Goal: Information Seeking & Learning: Learn about a topic

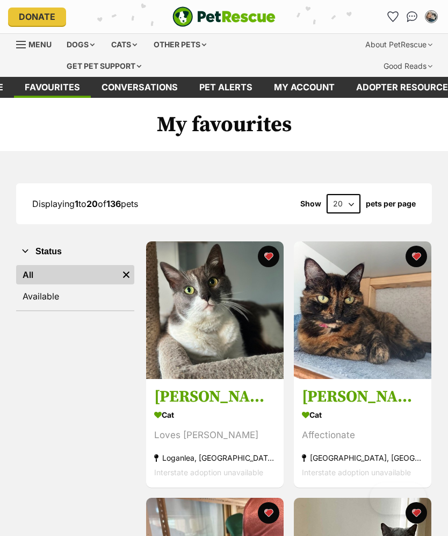
click at [347, 203] on select "20 40 60" at bounding box center [344, 203] width 34 height 19
select select "60"
click at [235, 325] on img at bounding box center [215, 310] width 138 height 138
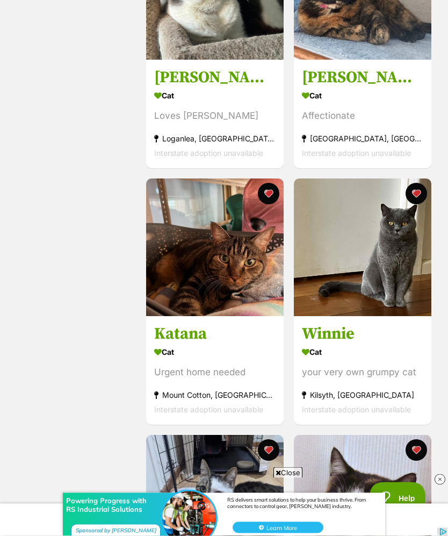
scroll to position [340, 0]
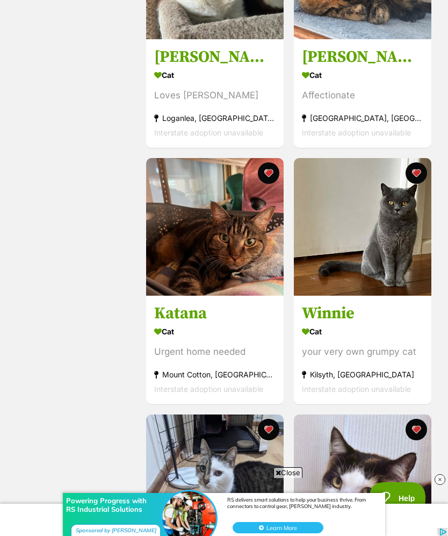
click at [389, 261] on img at bounding box center [363, 227] width 138 height 138
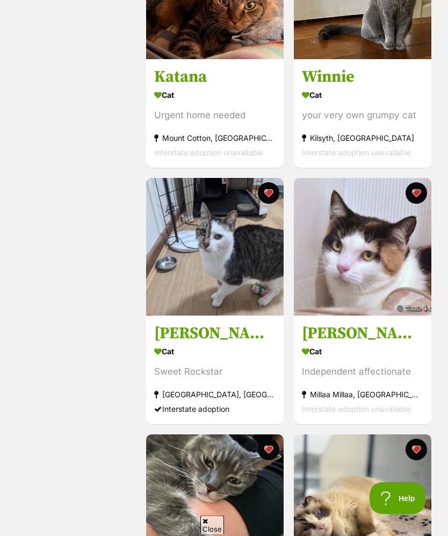
scroll to position [576, 0]
click at [238, 249] on img at bounding box center [215, 247] width 138 height 138
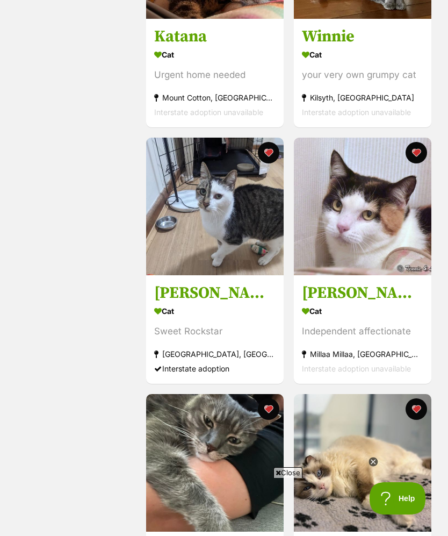
scroll to position [0, 0]
click at [366, 243] on img at bounding box center [363, 207] width 138 height 138
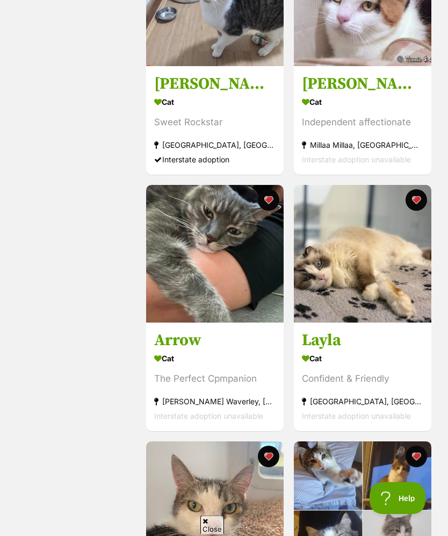
scroll to position [826, 0]
click at [214, 255] on img at bounding box center [215, 254] width 138 height 138
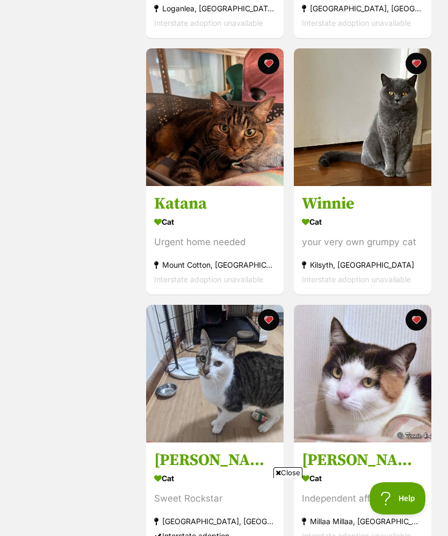
scroll to position [0, 0]
click at [270, 322] on button "favourite" at bounding box center [269, 320] width 22 height 22
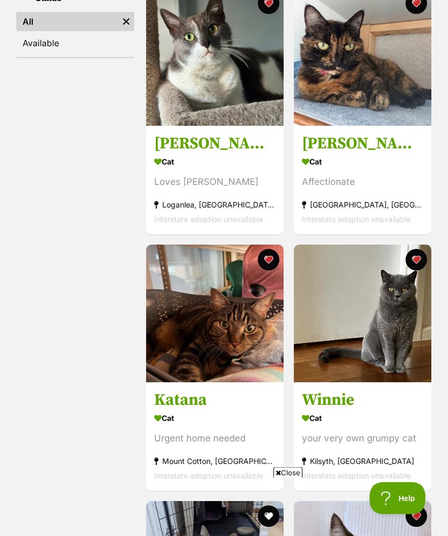
scroll to position [253, 0]
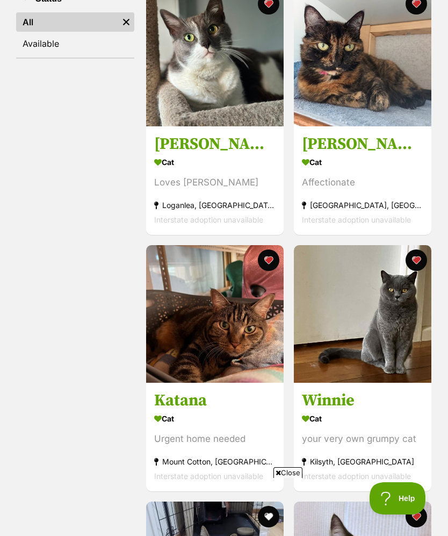
click at [420, 254] on button "favourite" at bounding box center [416, 260] width 22 height 22
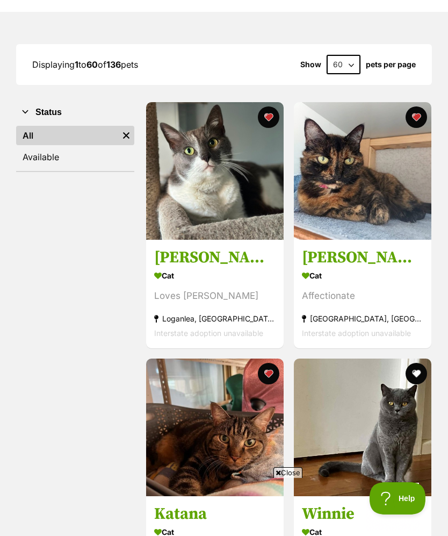
scroll to position [137, 0]
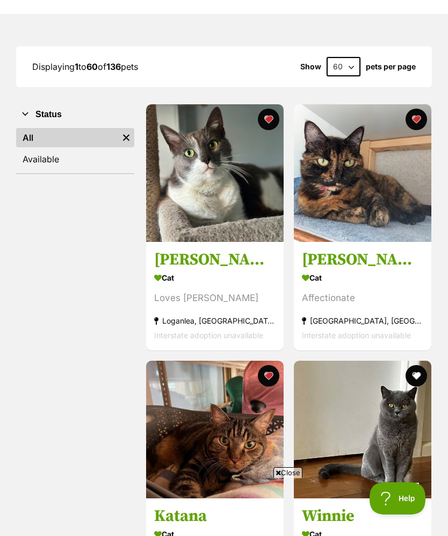
click at [269, 116] on button "favourite" at bounding box center [269, 120] width 22 height 22
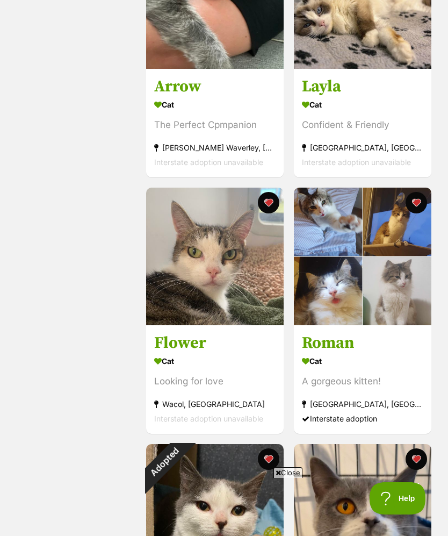
scroll to position [1126, 0]
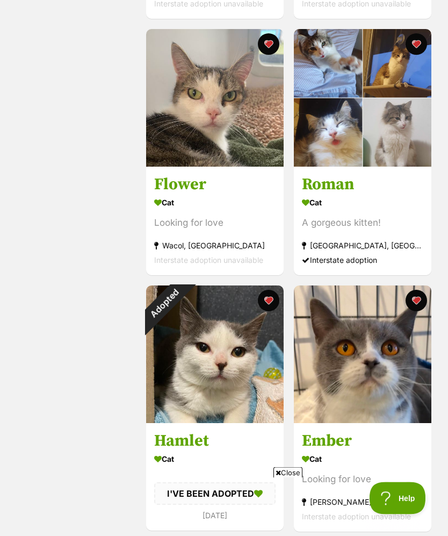
click at [268, 302] on button "favourite" at bounding box center [269, 301] width 22 height 22
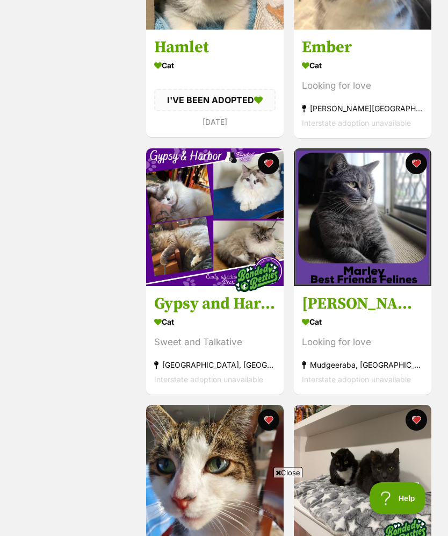
scroll to position [1838, 0]
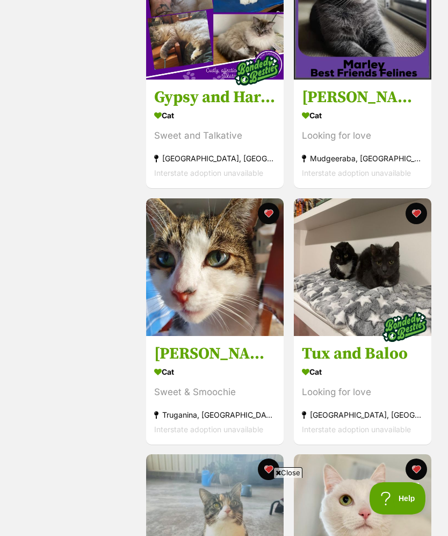
click at [352, 49] on img at bounding box center [363, 11] width 138 height 138
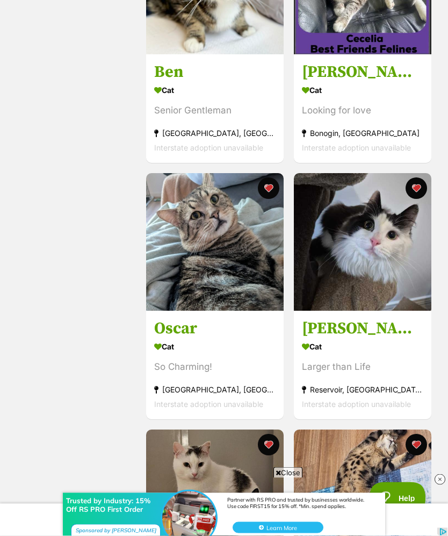
scroll to position [2709, 0]
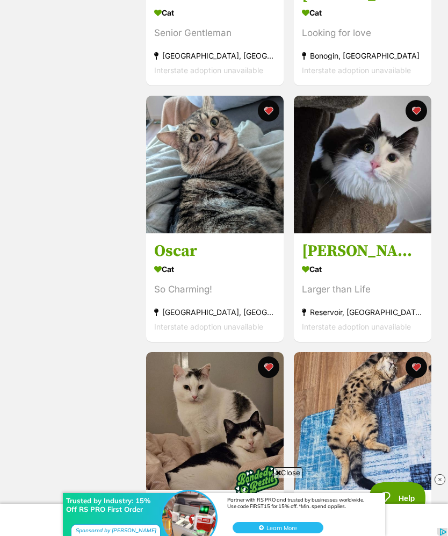
click at [349, 178] on img at bounding box center [363, 165] width 138 height 138
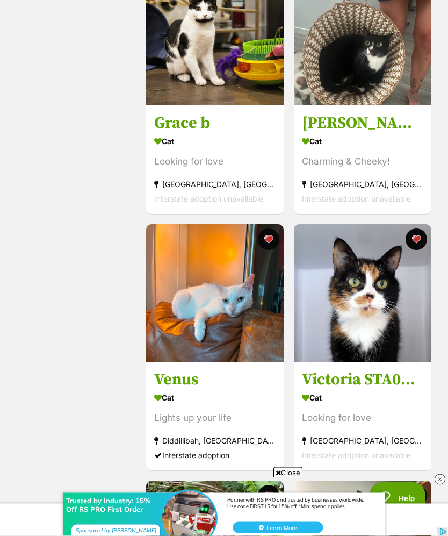
scroll to position [3350, 0]
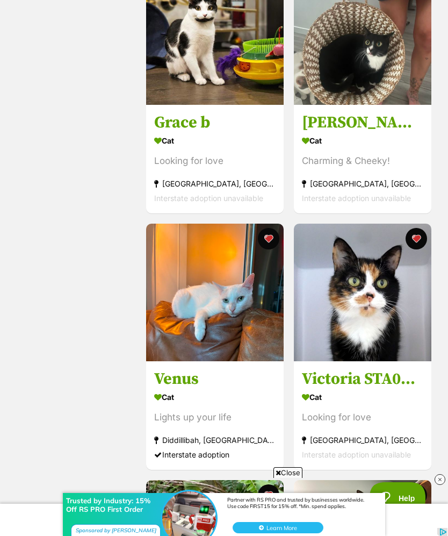
click at [352, 314] on img at bounding box center [363, 293] width 138 height 138
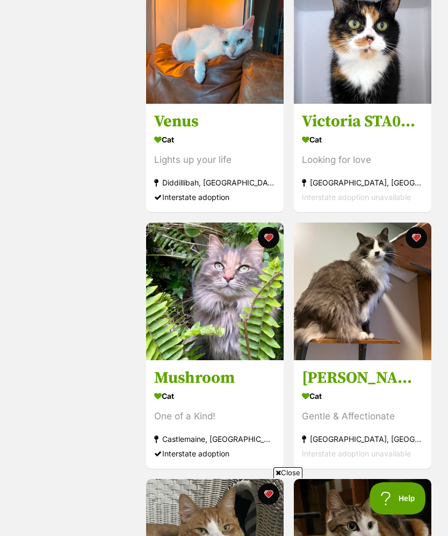
scroll to position [0, 0]
click at [177, 325] on img at bounding box center [215, 292] width 138 height 138
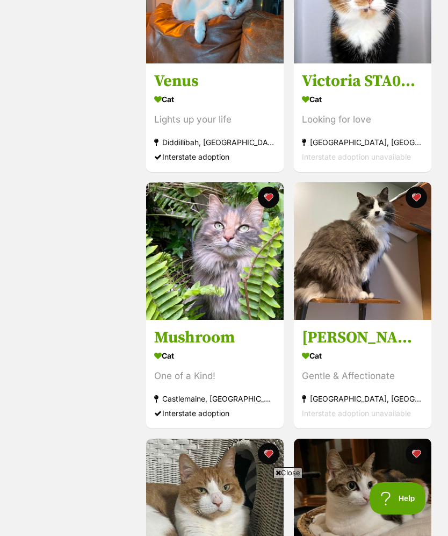
click at [170, 287] on img at bounding box center [215, 251] width 138 height 138
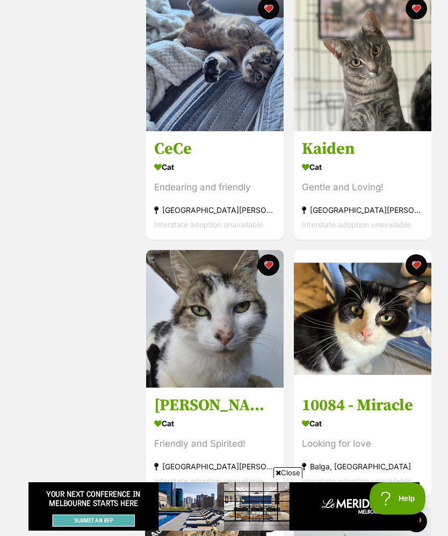
scroll to position [5622, 0]
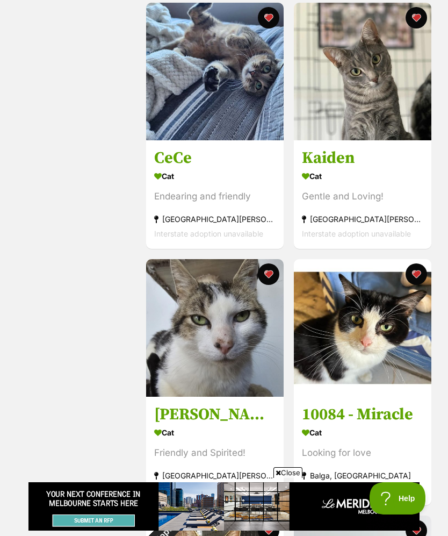
click at [340, 126] on img at bounding box center [363, 72] width 138 height 138
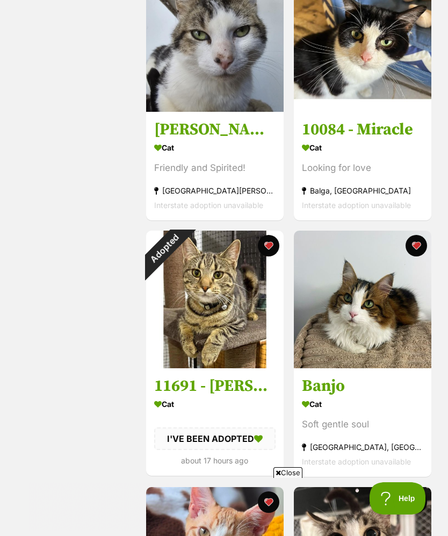
scroll to position [5909, 0]
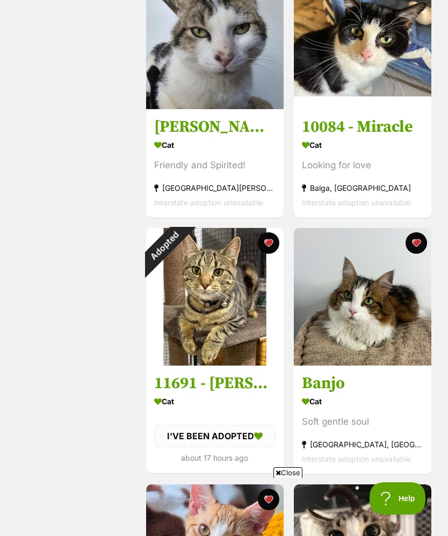
click at [275, 254] on button "favourite" at bounding box center [269, 243] width 22 height 22
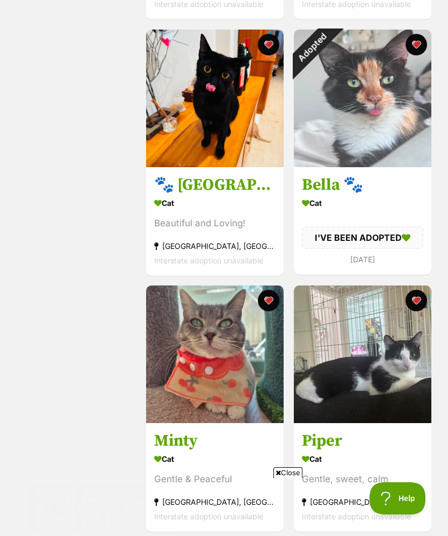
scroll to position [6640, 0]
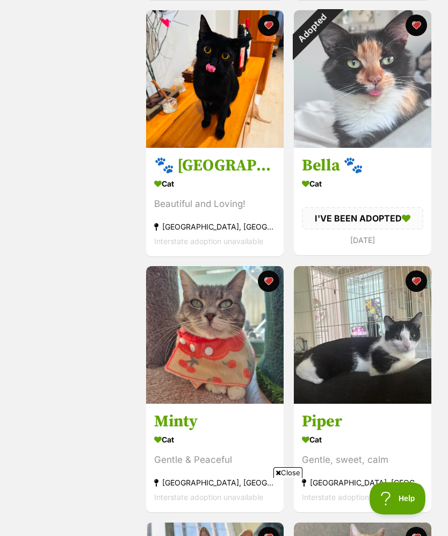
click at [416, 36] on button "favourite" at bounding box center [416, 26] width 22 height 22
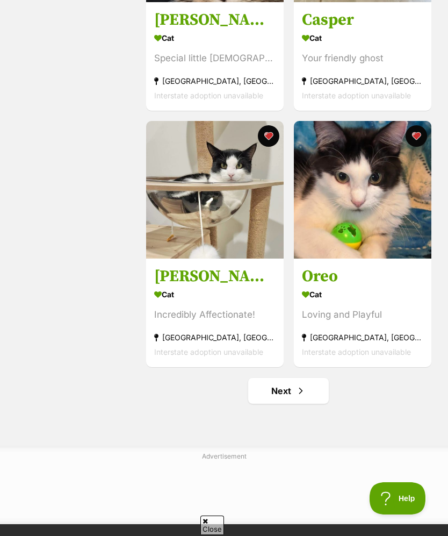
scroll to position [7705, 0]
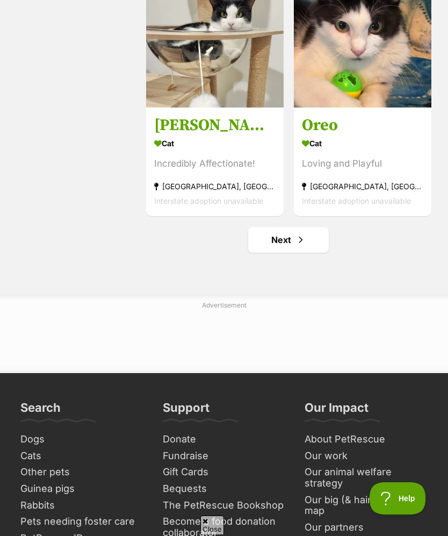
click at [290, 253] on link "Next" at bounding box center [288, 240] width 81 height 26
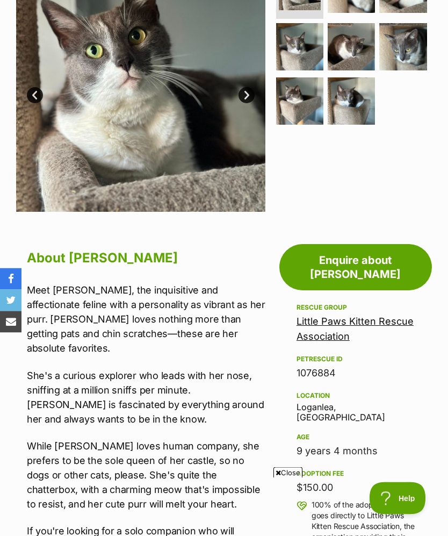
scroll to position [241, 0]
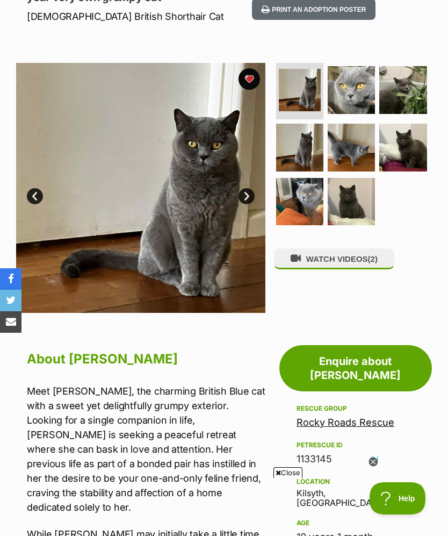
scroll to position [182, 0]
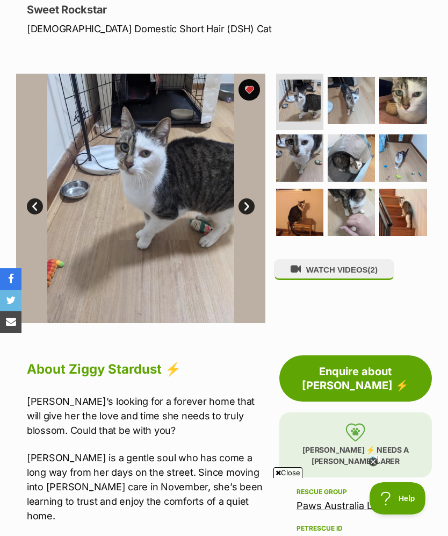
scroll to position [170, 0]
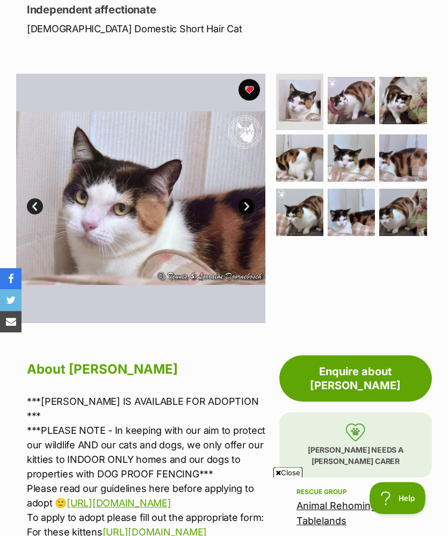
scroll to position [171, 0]
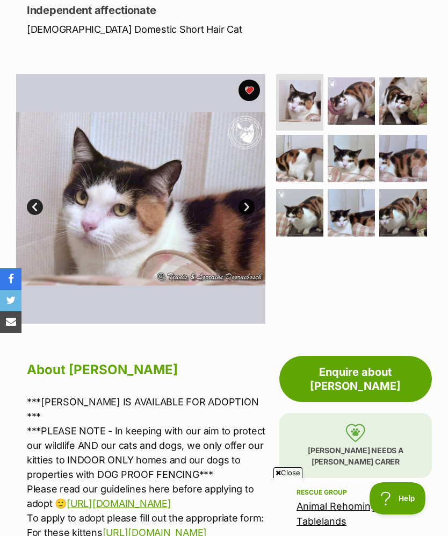
click at [248, 88] on button "favourite" at bounding box center [250, 91] width 22 height 22
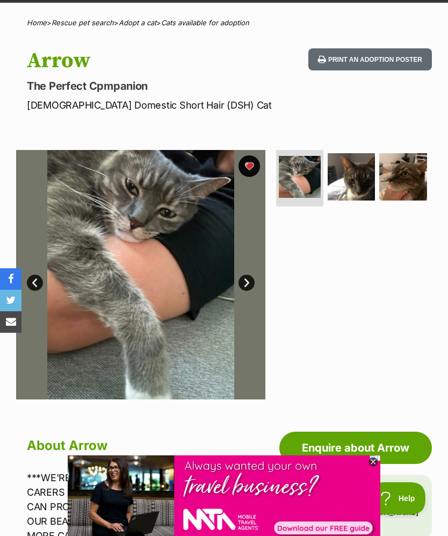
scroll to position [91, 0]
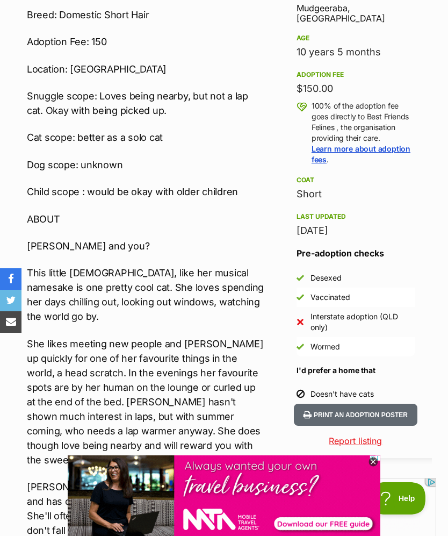
scroll to position [667, 0]
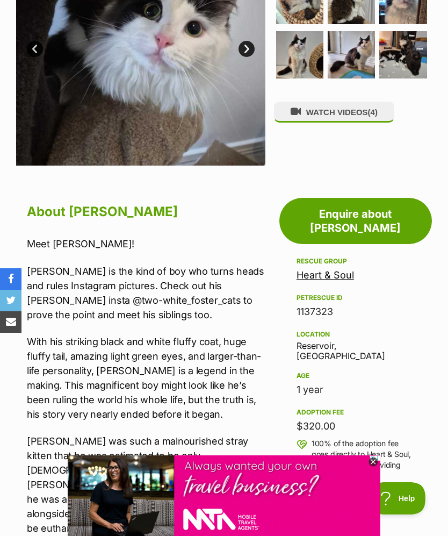
scroll to position [333, 0]
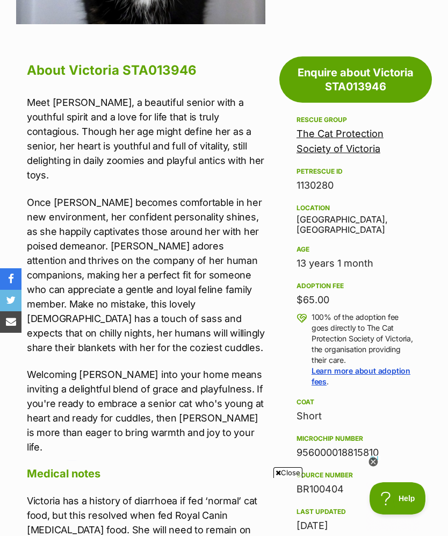
scroll to position [470, 0]
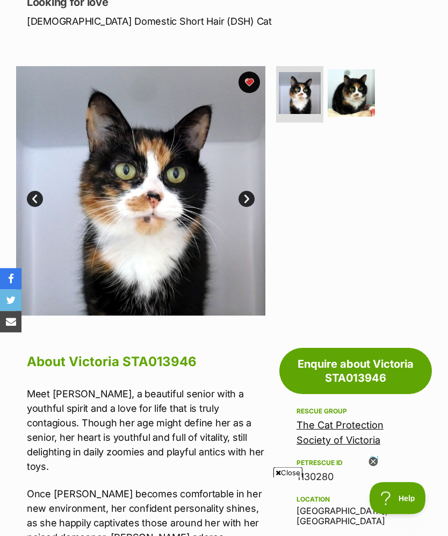
click at [254, 80] on button "favourite" at bounding box center [250, 83] width 22 height 22
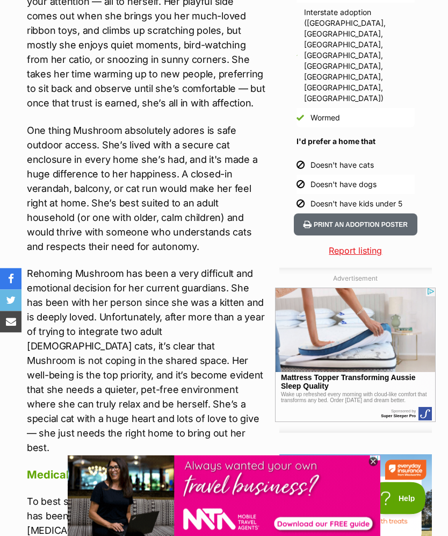
scroll to position [1039, 0]
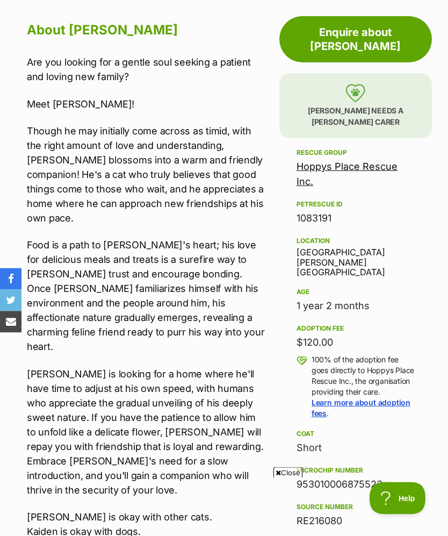
scroll to position [521, 0]
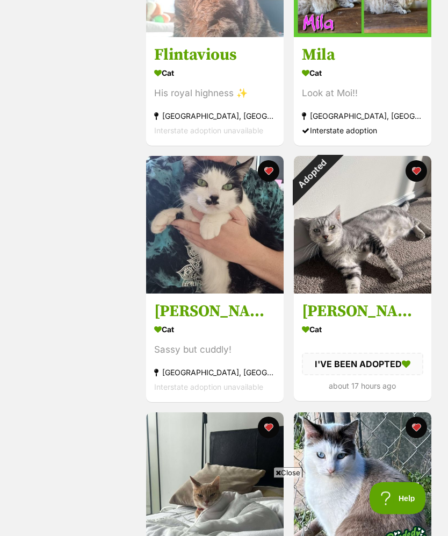
scroll to position [2649, 0]
click at [330, 181] on div "Adopted" at bounding box center [312, 174] width 36 height 36
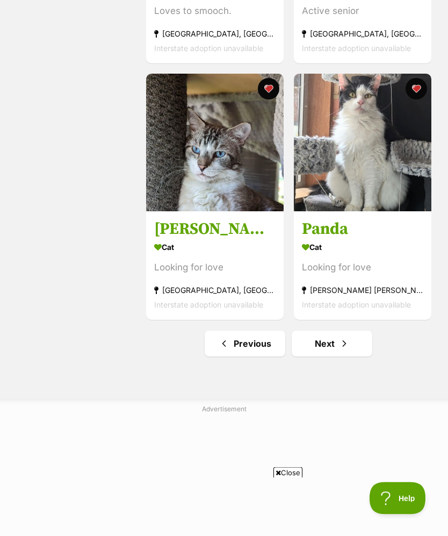
scroll to position [7601, 0]
click at [191, 179] on img at bounding box center [215, 143] width 138 height 138
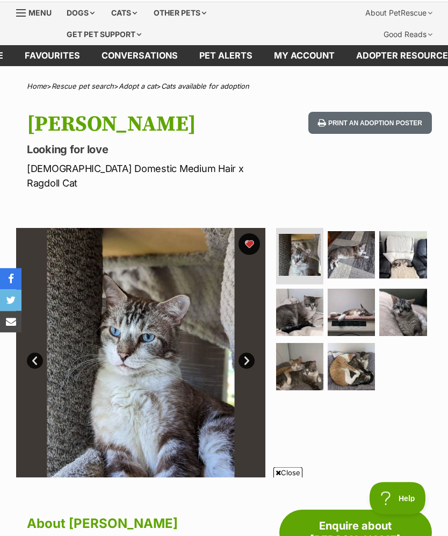
click at [248, 234] on button "favourite" at bounding box center [250, 245] width 22 height 22
click at [124, 13] on div "Cats" at bounding box center [124, 13] width 41 height 22
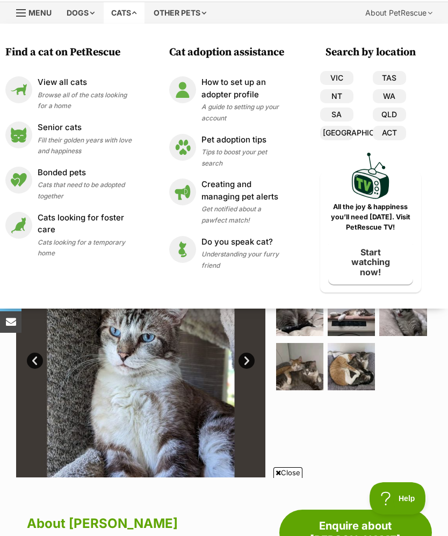
click at [46, 142] on div "Senior cats Fill their golden years with love and happiness" at bounding box center [85, 138] width 94 height 34
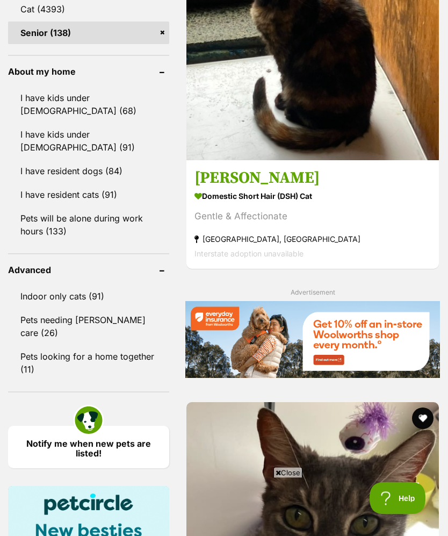
scroll to position [1289, 0]
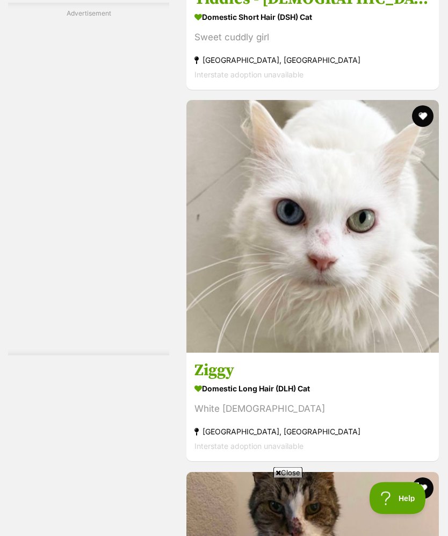
scroll to position [2334, 0]
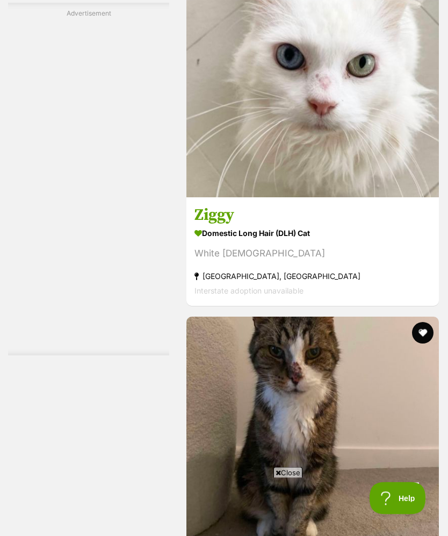
scroll to position [2510, 0]
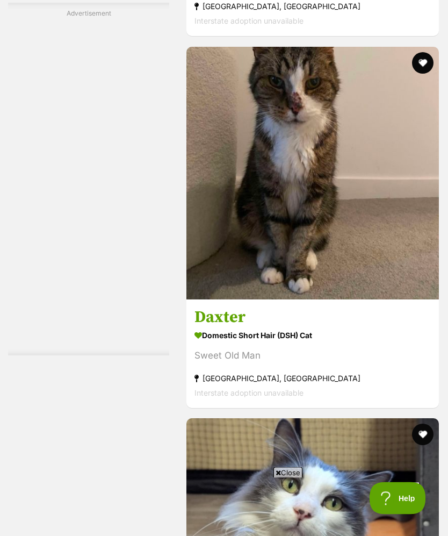
scroll to position [2760, 0]
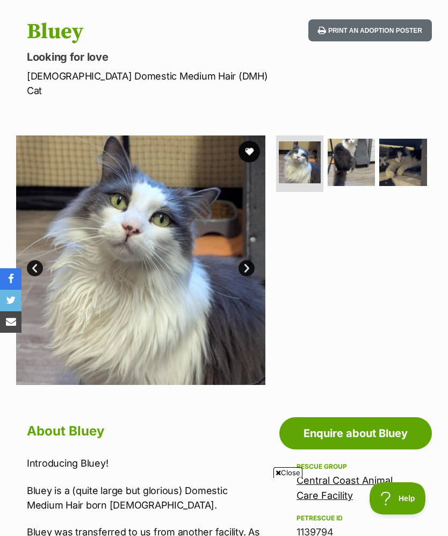
scroll to position [120, 0]
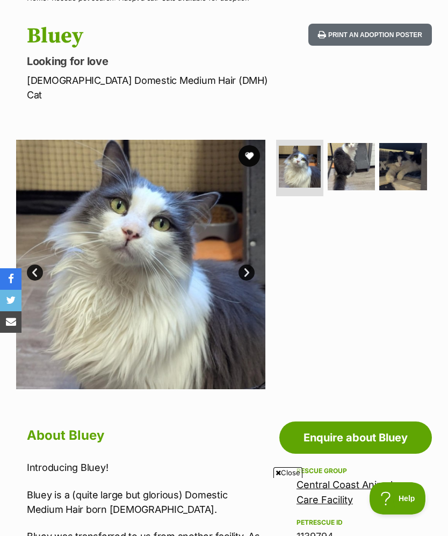
click at [345, 152] on img at bounding box center [351, 166] width 47 height 47
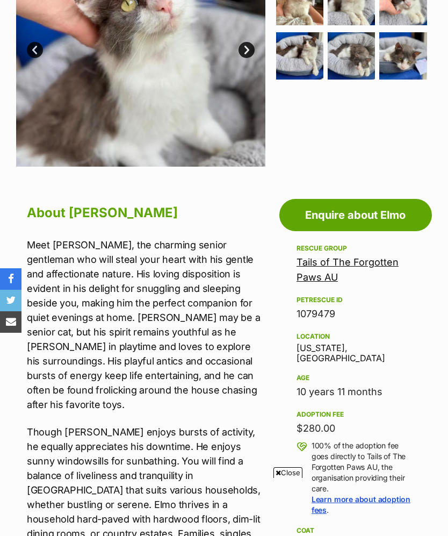
scroll to position [313, 0]
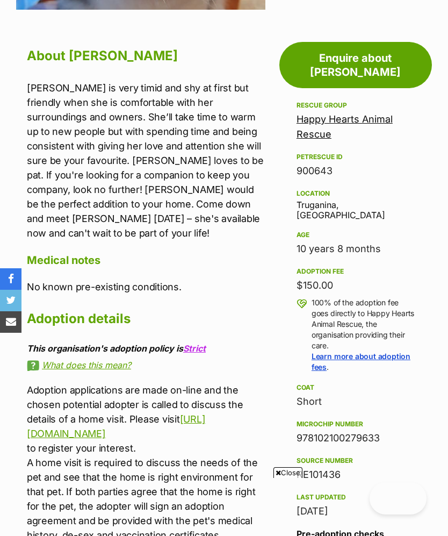
scroll to position [474, 0]
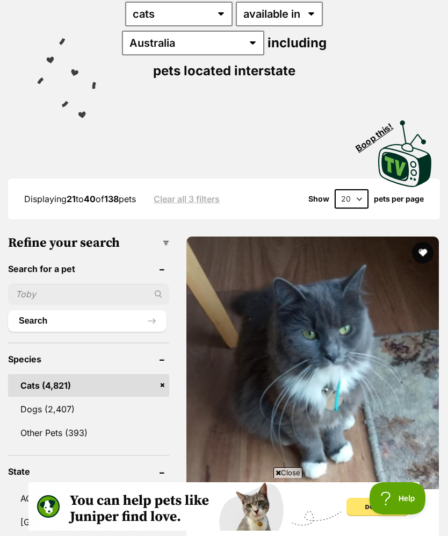
click at [201, 327] on img at bounding box center [313, 363] width 253 height 253
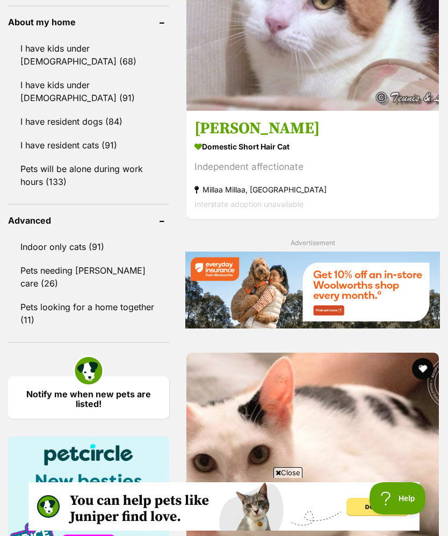
scroll to position [1421, 0]
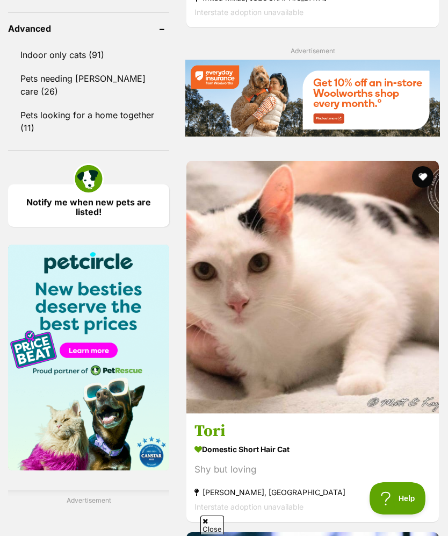
scroll to position [1539, 0]
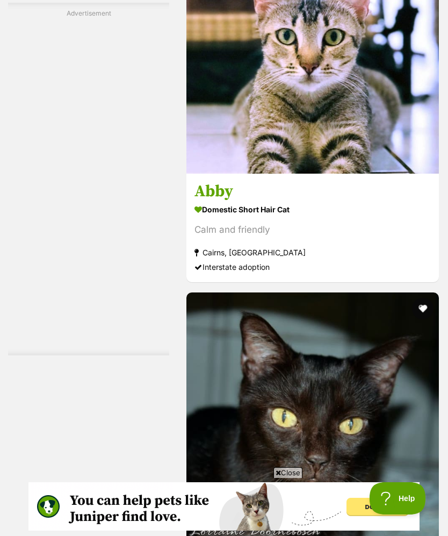
scroll to position [2144, 0]
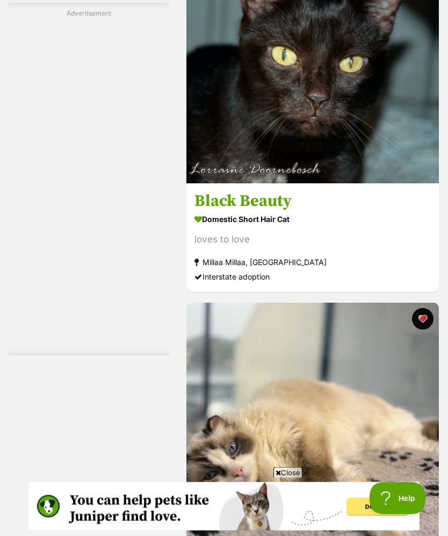
scroll to position [2504, 0]
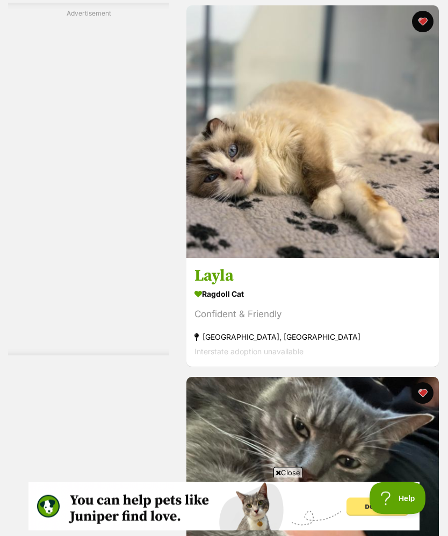
scroll to position [2801, 0]
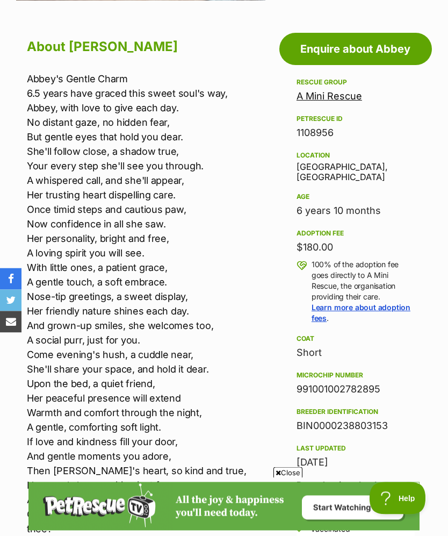
scroll to position [461, 0]
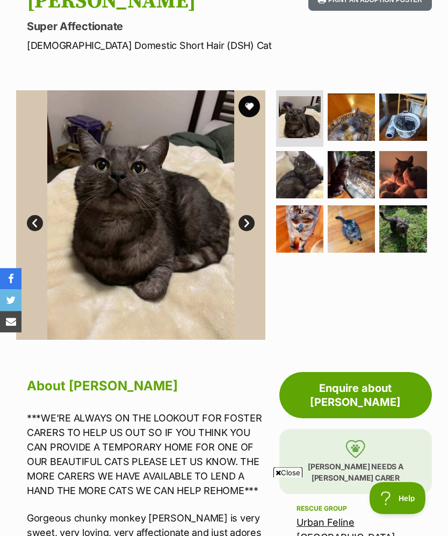
scroll to position [151, 0]
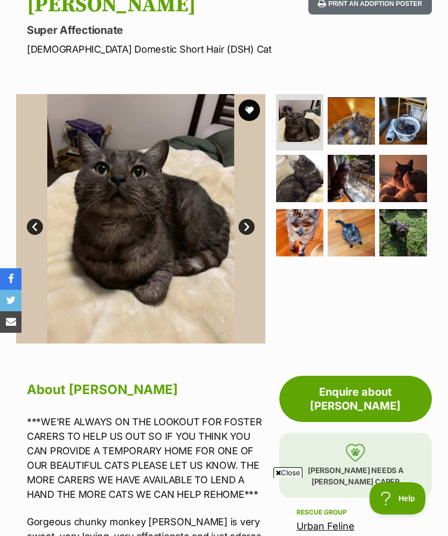
click at [248, 106] on button "favourite" at bounding box center [250, 110] width 22 height 22
click at [360, 117] on img at bounding box center [351, 120] width 47 height 47
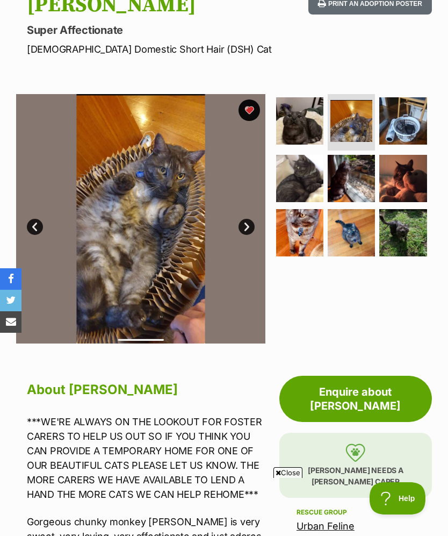
click at [296, 227] on img at bounding box center [299, 232] width 47 height 47
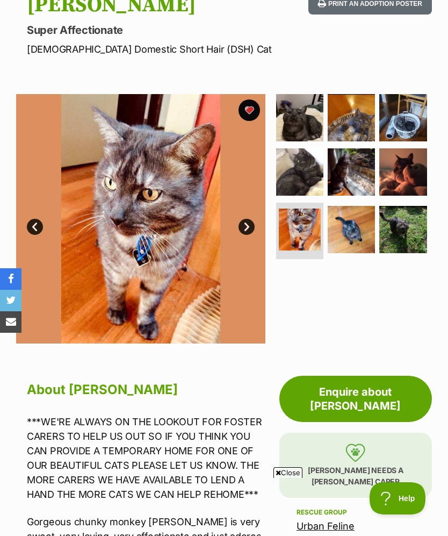
click at [335, 222] on img at bounding box center [351, 229] width 47 height 47
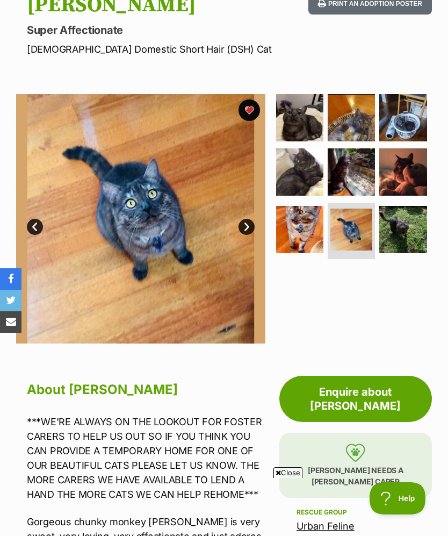
click at [411, 225] on img at bounding box center [402, 229] width 47 height 47
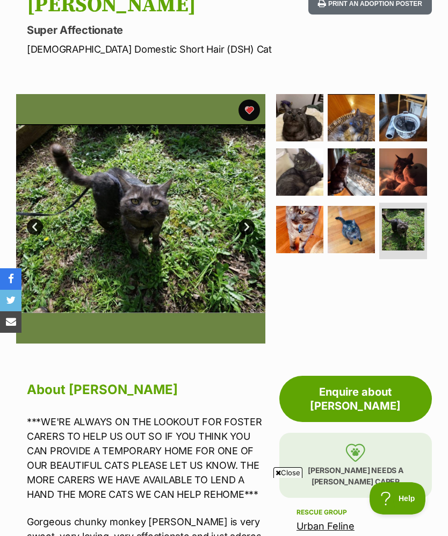
click at [352, 167] on img at bounding box center [351, 171] width 47 height 47
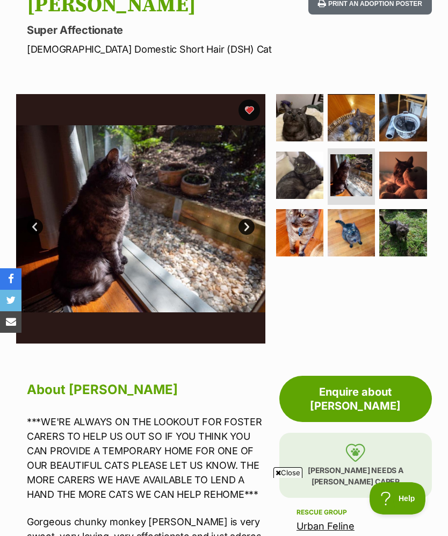
click at [301, 177] on img at bounding box center [299, 175] width 47 height 47
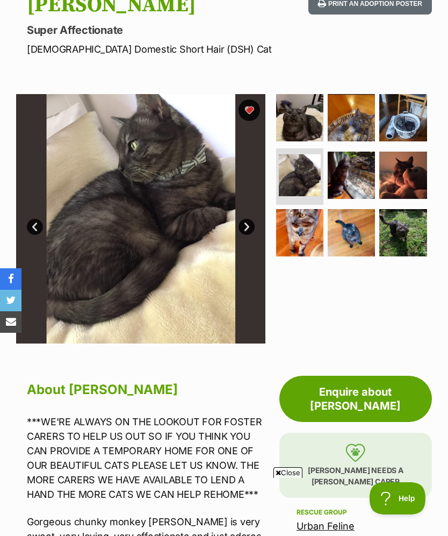
click at [349, 116] on img at bounding box center [351, 117] width 47 height 47
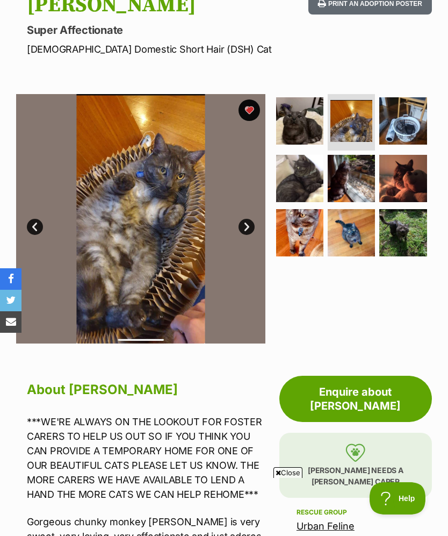
click at [407, 127] on img at bounding box center [402, 120] width 47 height 47
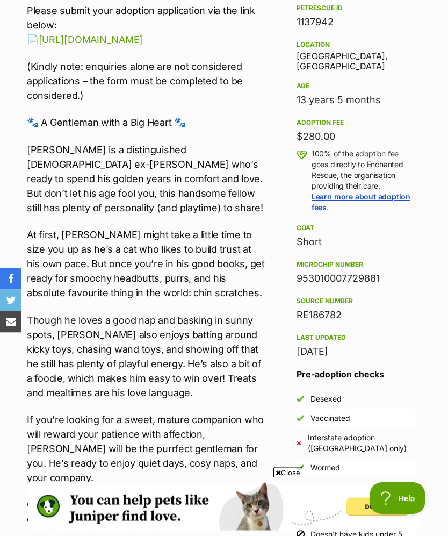
scroll to position [632, 0]
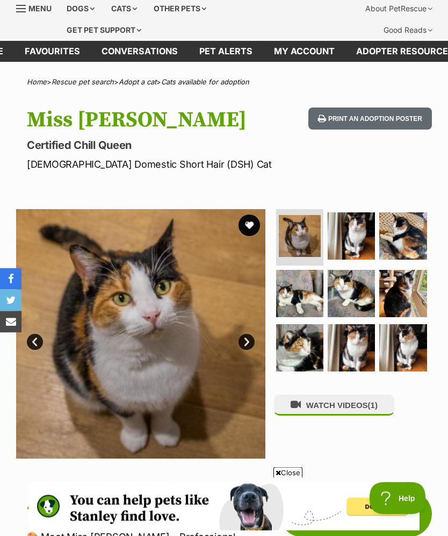
scroll to position [36, 0]
click at [366, 240] on img at bounding box center [351, 235] width 47 height 47
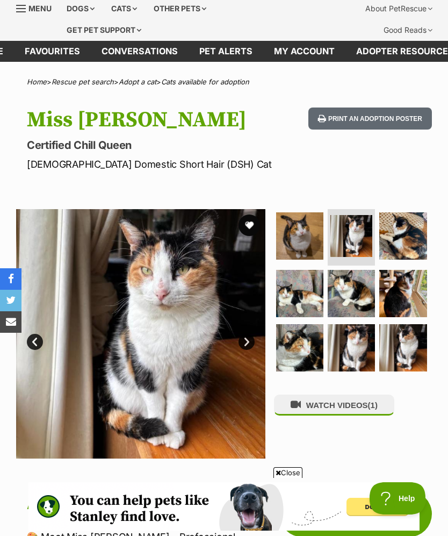
click at [426, 238] on img at bounding box center [402, 235] width 47 height 47
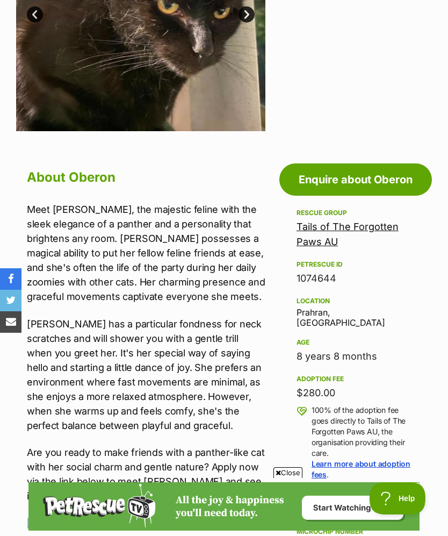
scroll to position [368, 0]
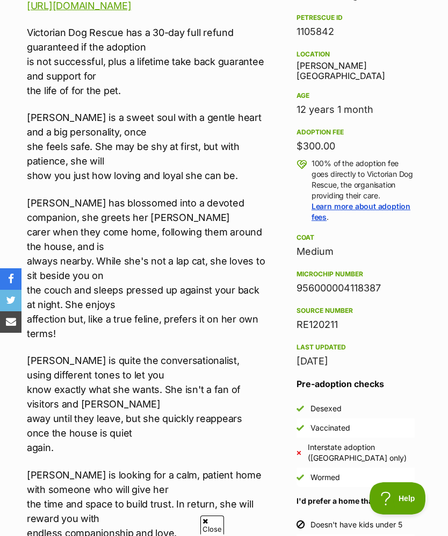
scroll to position [501, 0]
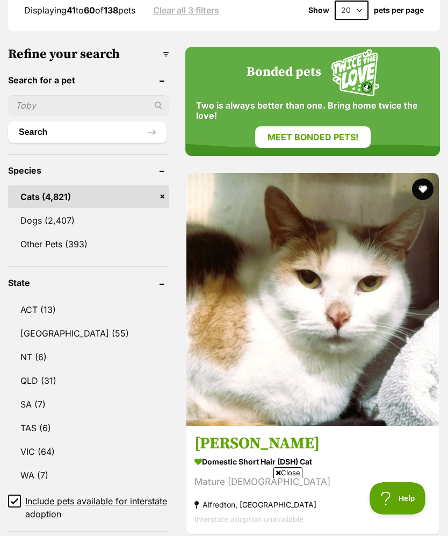
click at [239, 247] on img at bounding box center [313, 299] width 253 height 253
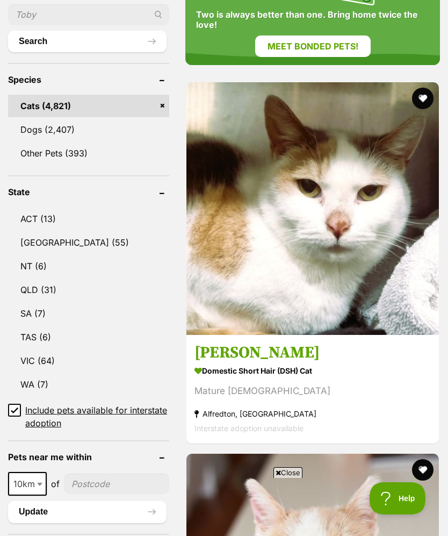
scroll to position [612, 0]
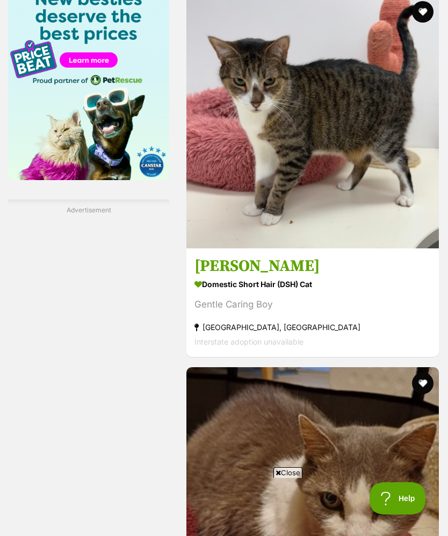
scroll to position [1938, 0]
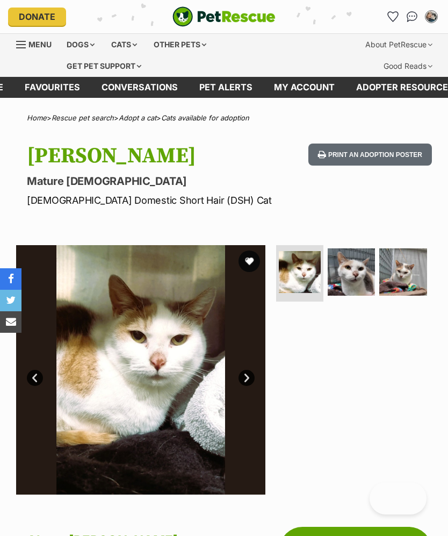
click at [353, 271] on img at bounding box center [351, 271] width 47 height 47
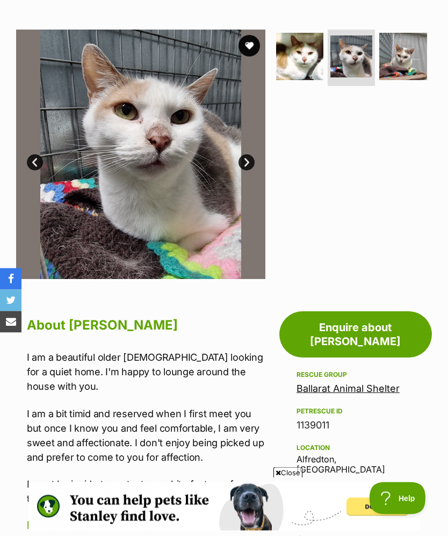
scroll to position [216, 0]
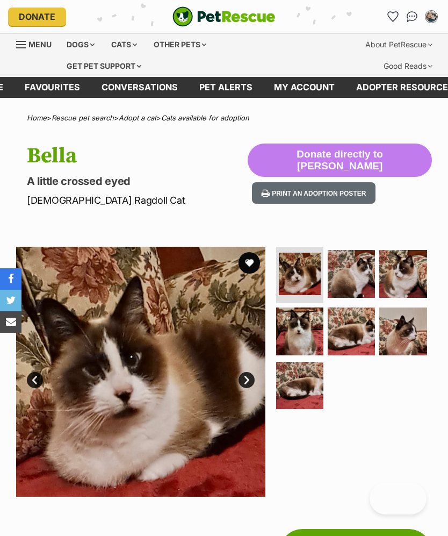
click at [357, 268] on img at bounding box center [351, 273] width 47 height 47
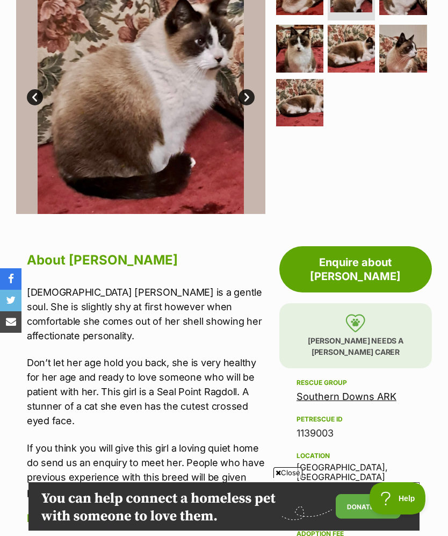
scroll to position [285, 0]
